Goal: Information Seeking & Learning: Understand process/instructions

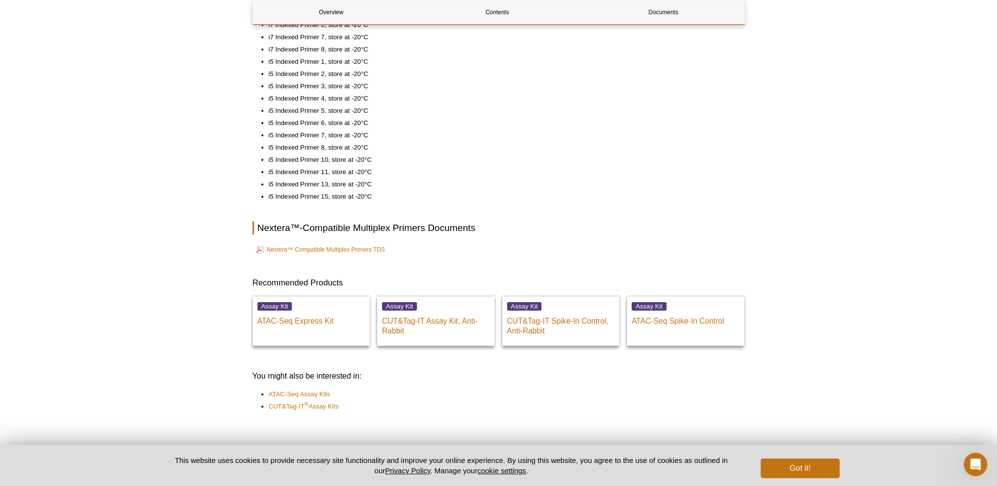
scroll to position [490, 0]
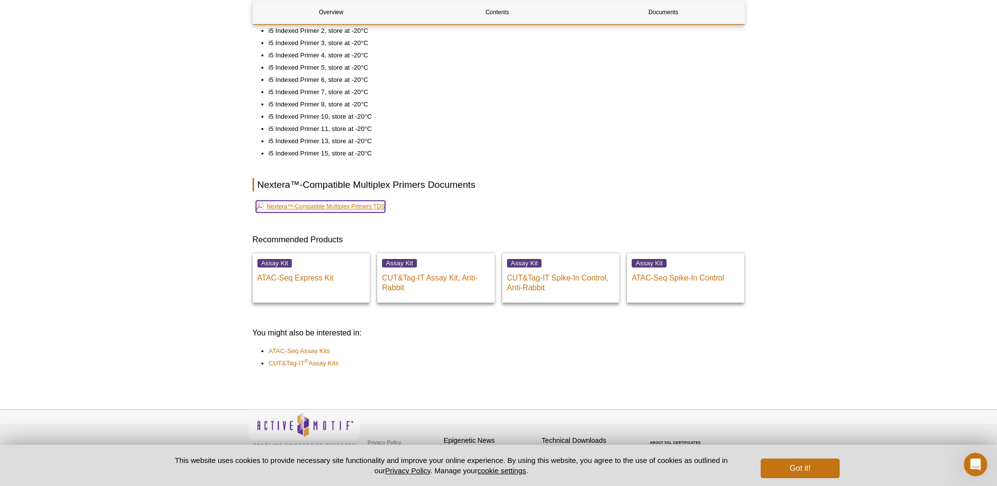
click at [364, 204] on link "Nextera™-Compatible Multiplex Primers TDS" at bounding box center [320, 206] width 129 height 12
click at [84, 155] on div "Active Motif Logo Enabling Epigenetics Research 0 Search Skip to content Active…" at bounding box center [498, 2] width 997 height 985
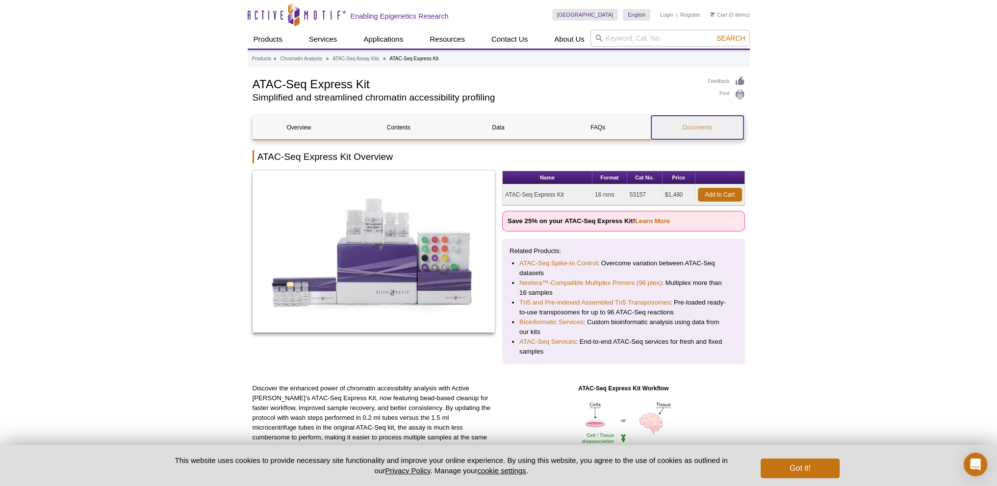
click at [696, 131] on link "Documents" at bounding box center [697, 128] width 92 height 24
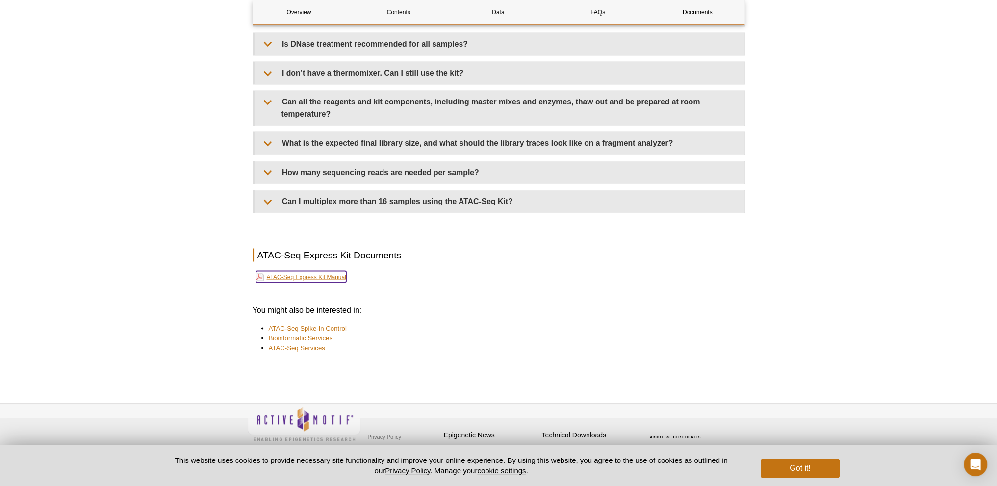
click at [328, 274] on link "ATAC-Seq Express Kit Manual" at bounding box center [301, 277] width 90 height 12
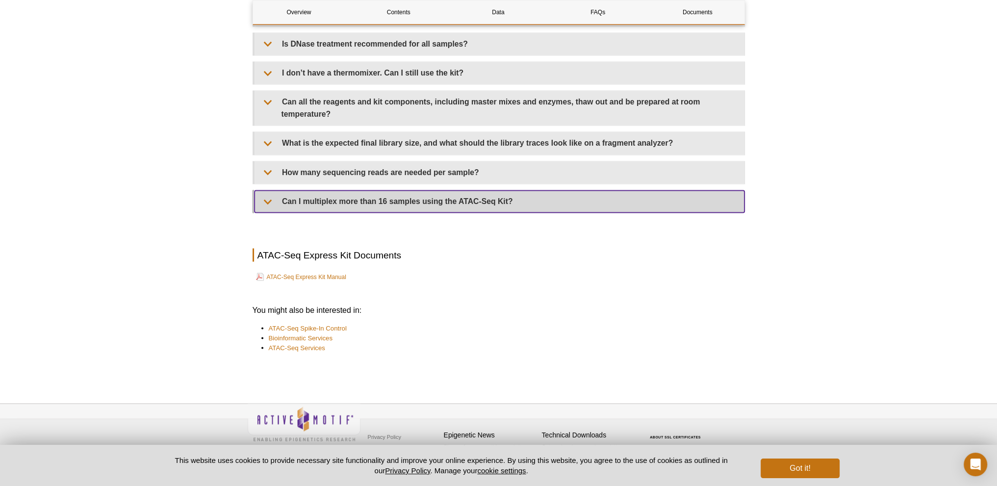
click at [420, 194] on summary "Can I multiplex more than 16 samples using the ATAC-Seq Kit?" at bounding box center [499, 201] width 490 height 22
